Goal: Find specific page/section: Find specific page/section

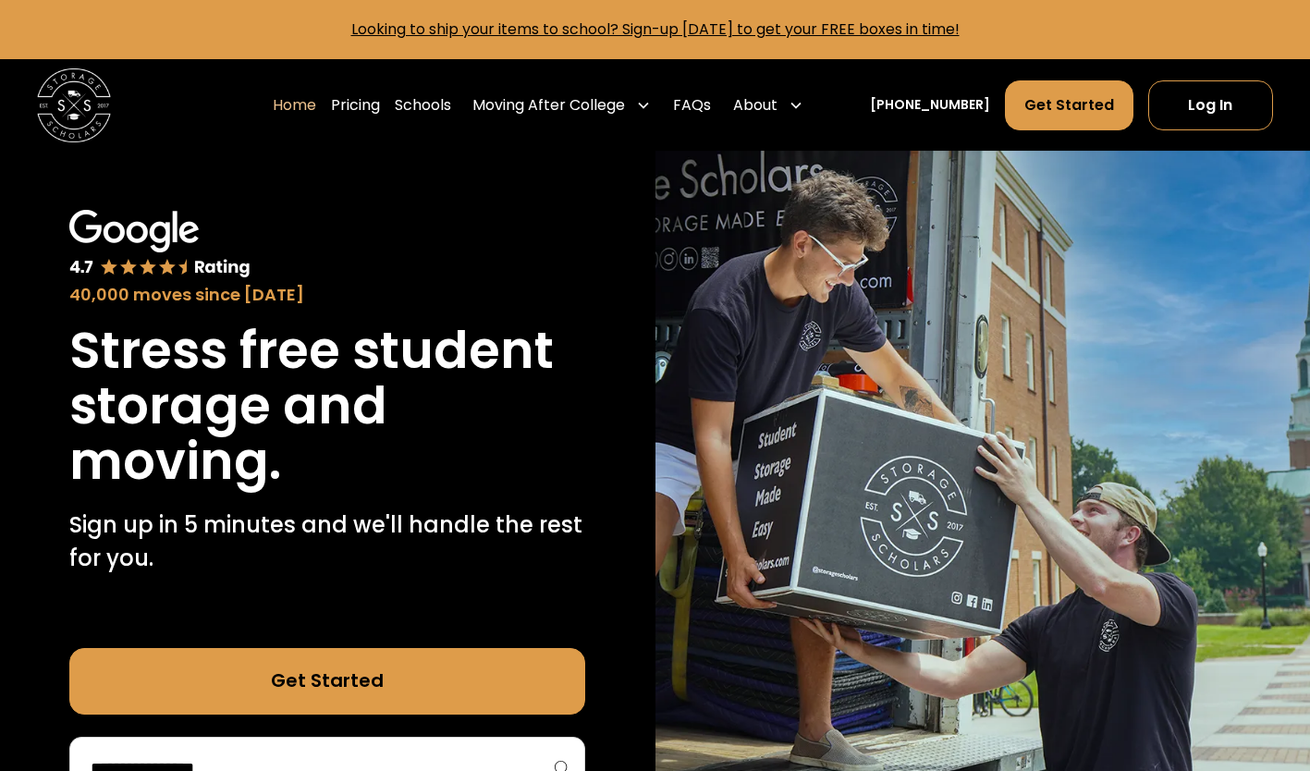
click at [495, 493] on div "Stress free student storage and moving. Sign up in 5 minutes and we'll handle t…" at bounding box center [327, 454] width 516 height 262
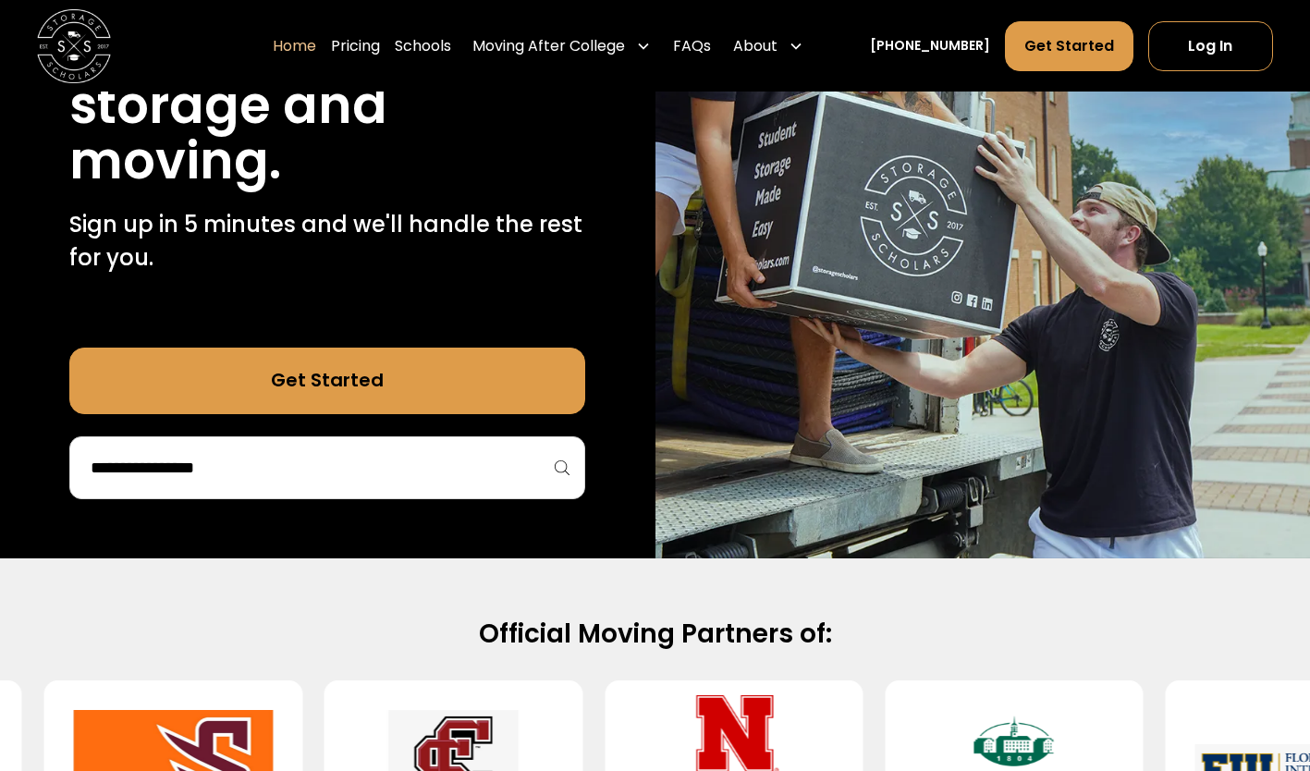
scroll to position [300, 0]
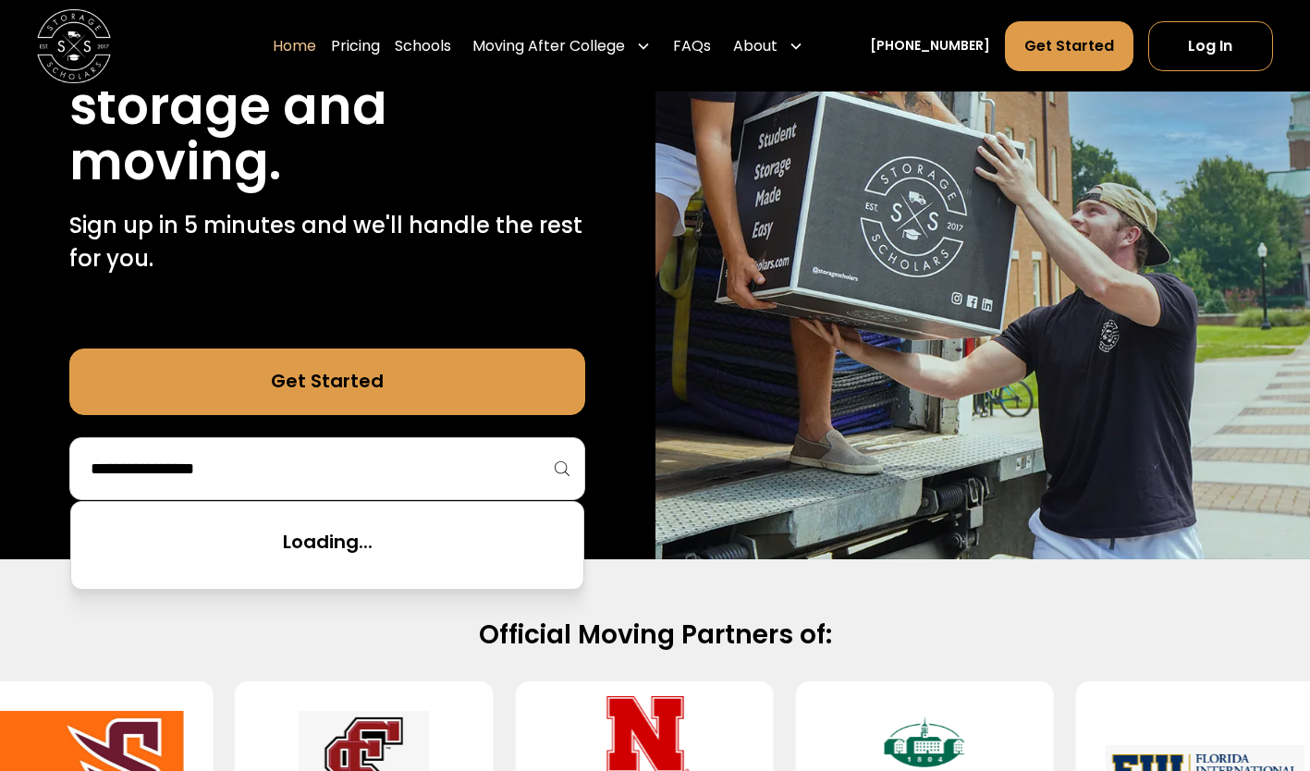
click at [363, 468] on input "search" at bounding box center [327, 468] width 477 height 31
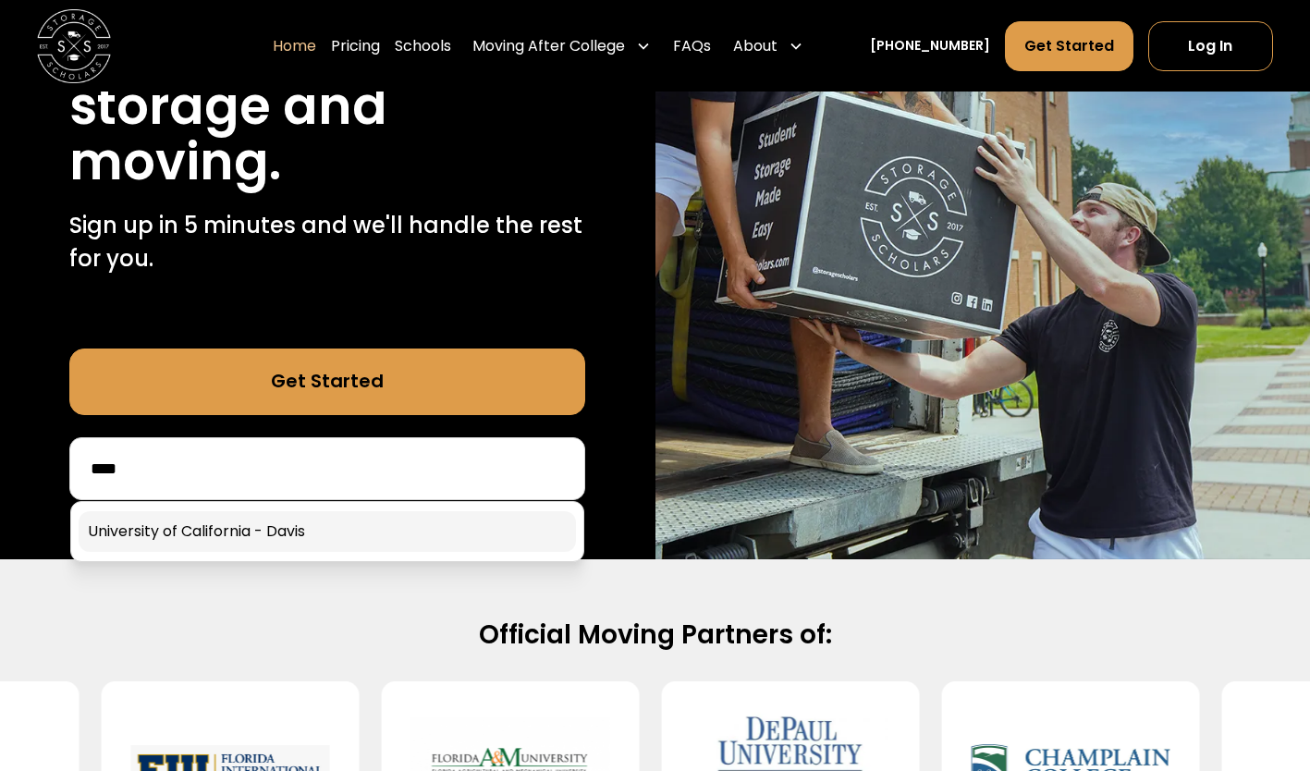
type input "****"
click at [358, 541] on link at bounding box center [328, 531] width 498 height 41
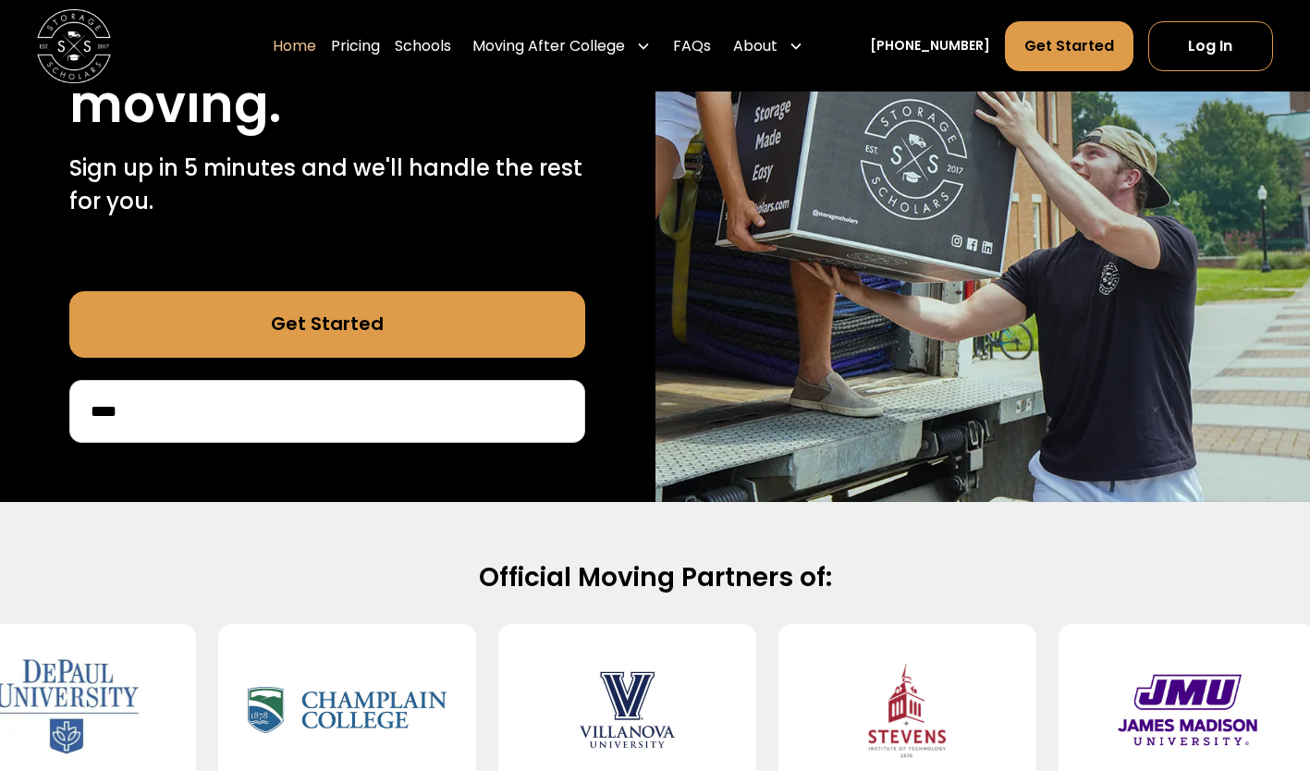
scroll to position [354, 0]
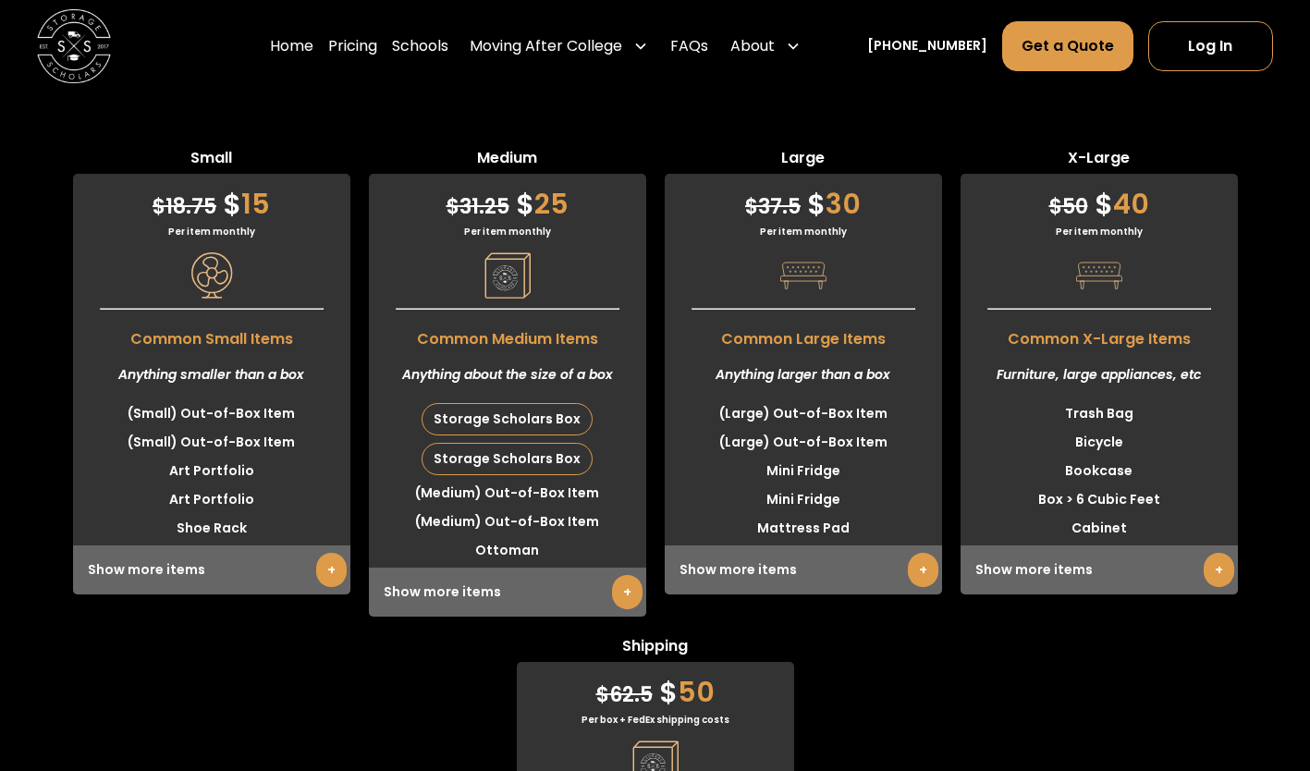
scroll to position [4629, 0]
